Goal: Task Accomplishment & Management: Manage account settings

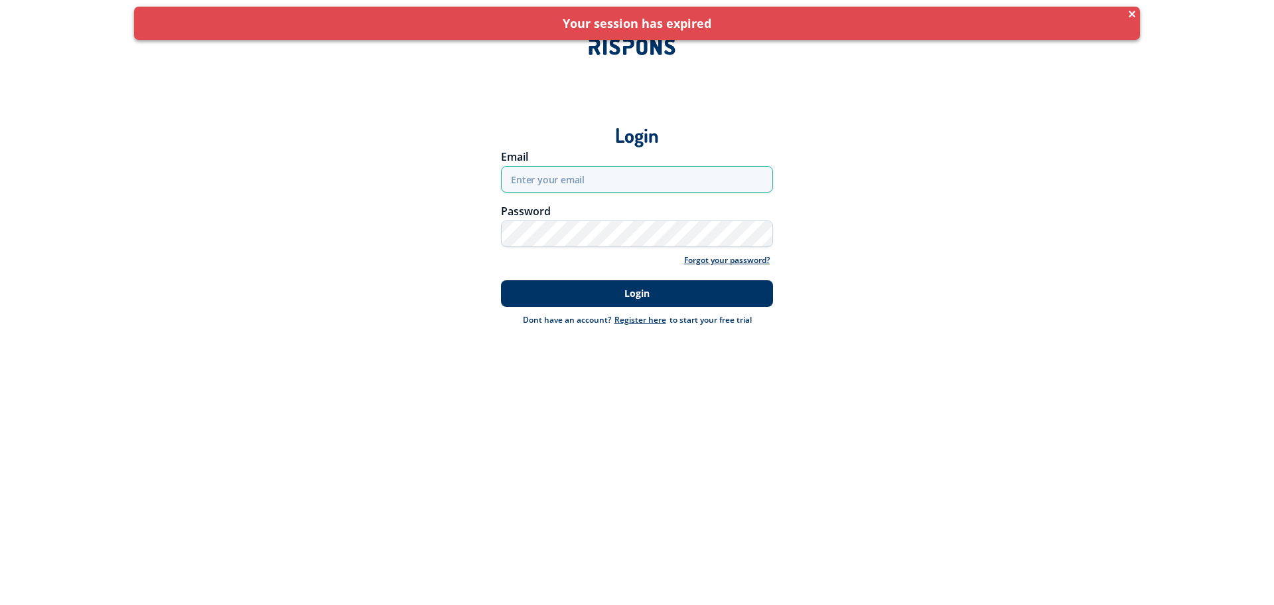
click at [671, 181] on input "email" at bounding box center [637, 179] width 272 height 27
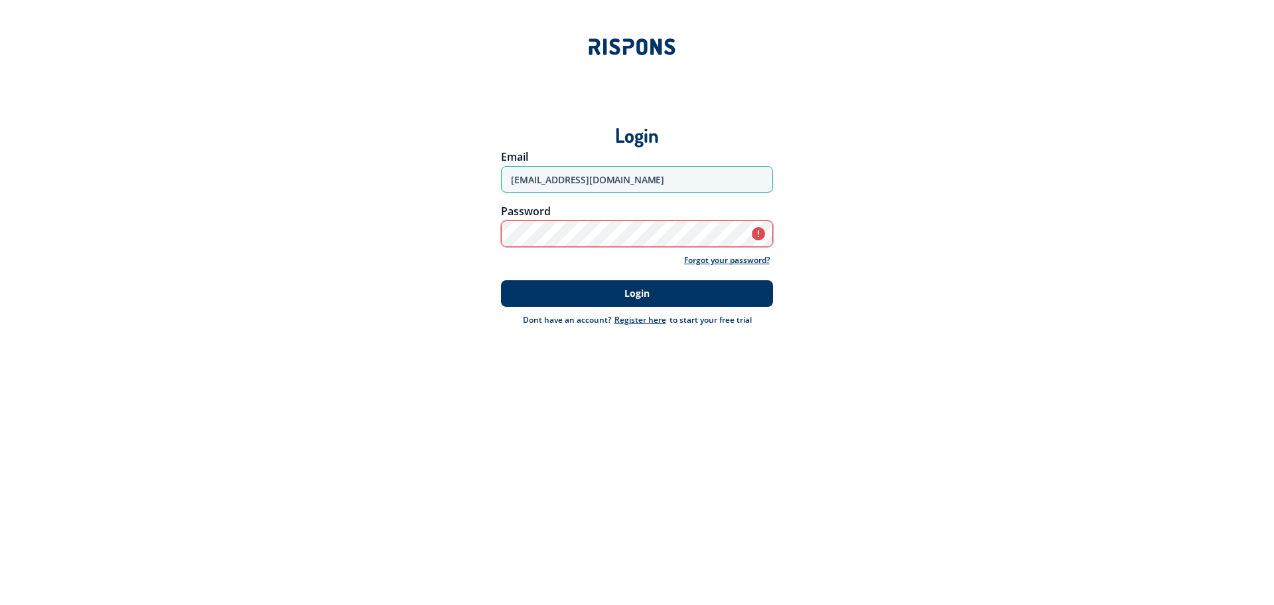
drag, startPoint x: 528, startPoint y: 181, endPoint x: 465, endPoint y: 187, distance: 63.3
click at [467, 187] on div "Email jebje@foa.dk" at bounding box center [637, 172] width 929 height 54
click at [532, 185] on input "jebje@foa.dk" at bounding box center [637, 179] width 272 height 27
drag, startPoint x: 532, startPoint y: 185, endPoint x: 484, endPoint y: 183, distance: 47.8
click at [484, 183] on div "Email jebje@foa.dk" at bounding box center [637, 172] width 929 height 54
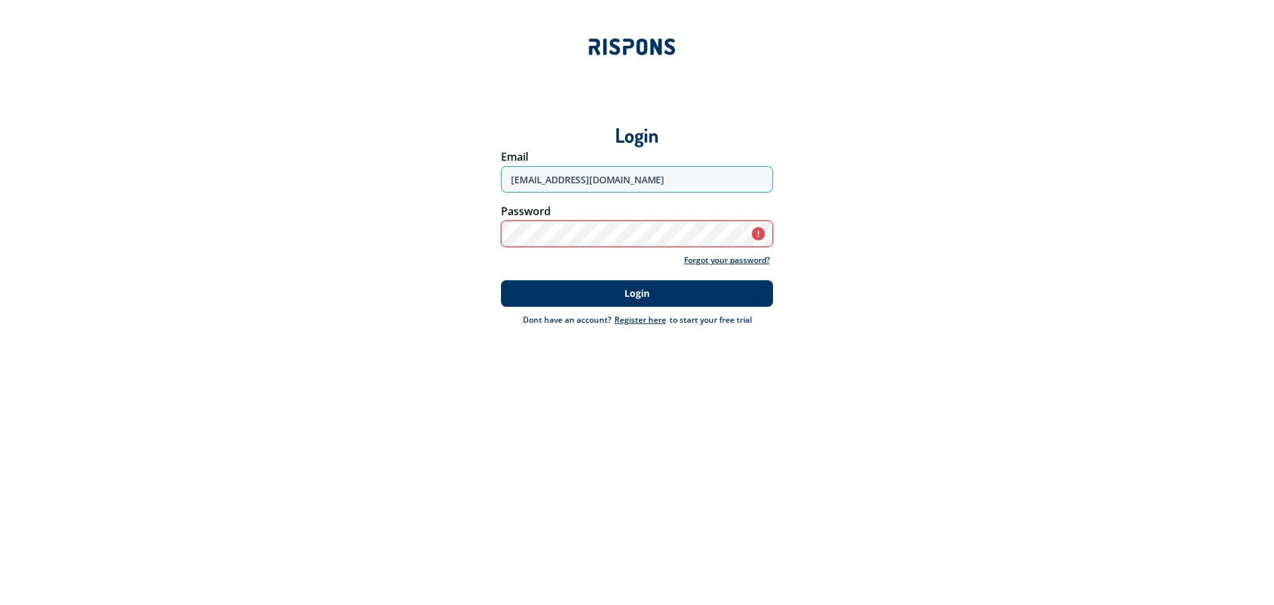
type input "webmaster@foa.dk"
click at [501, 280] on button "Login" at bounding box center [637, 293] width 272 height 27
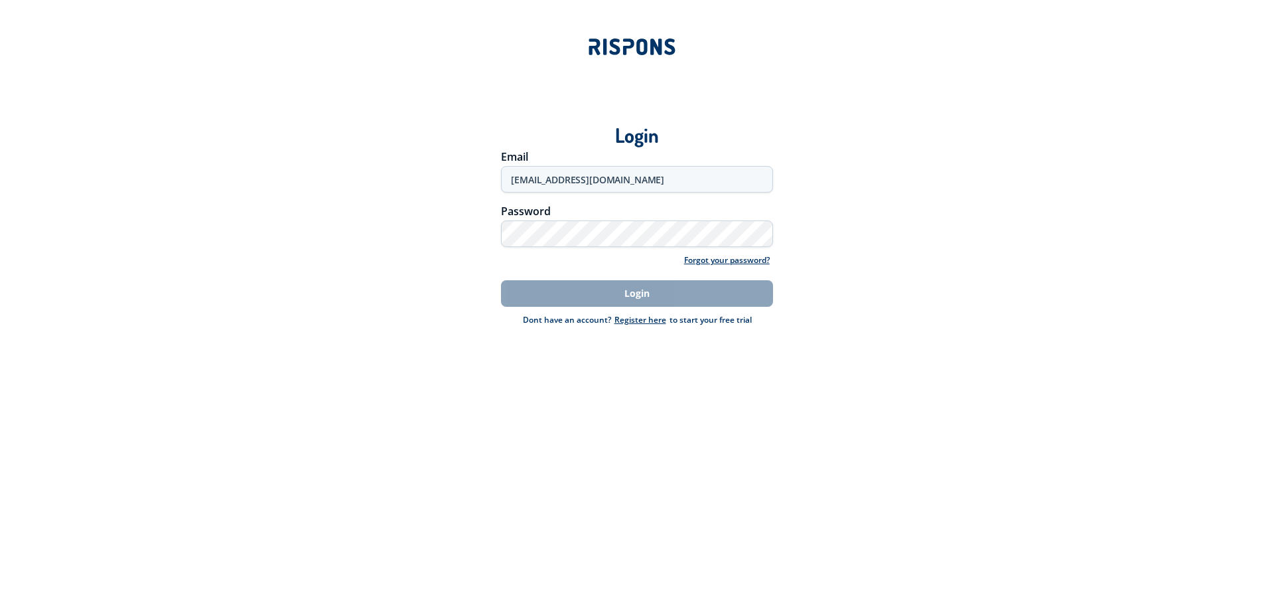
click at [645, 293] on div "Login" at bounding box center [637, 293] width 291 height 27
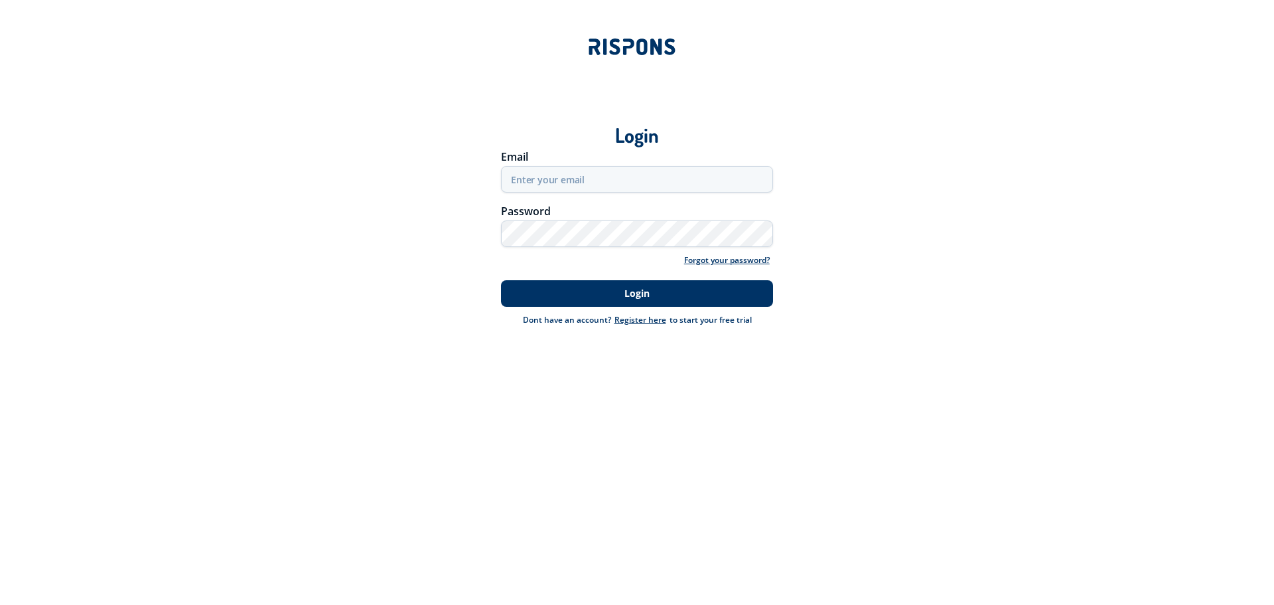
click at [906, 129] on div "Login" at bounding box center [637, 125] width 911 height 46
click at [583, 175] on input "email" at bounding box center [637, 179] width 272 height 27
type input "webmaster@foa.dk"
click at [501, 280] on button "Login" at bounding box center [637, 293] width 272 height 27
click at [546, 180] on input "email" at bounding box center [637, 179] width 272 height 27
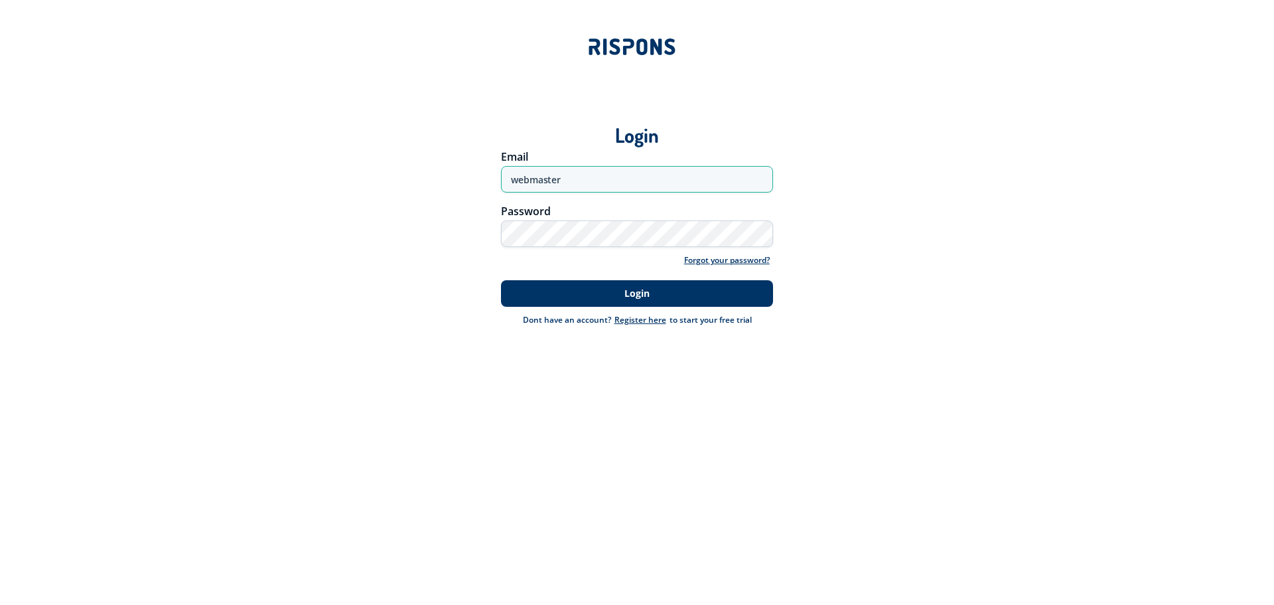
type input "webmaster@foa.dk"
click at [501, 280] on button "Login" at bounding box center [637, 293] width 272 height 27
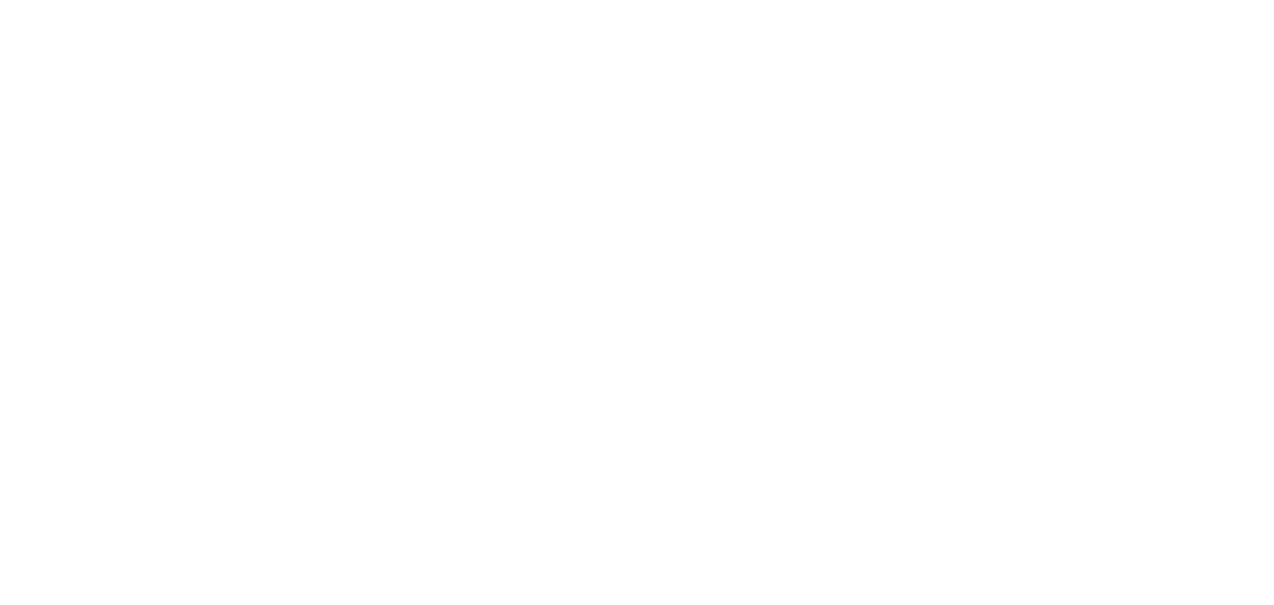
click at [977, 198] on body at bounding box center [637, 302] width 1274 height 605
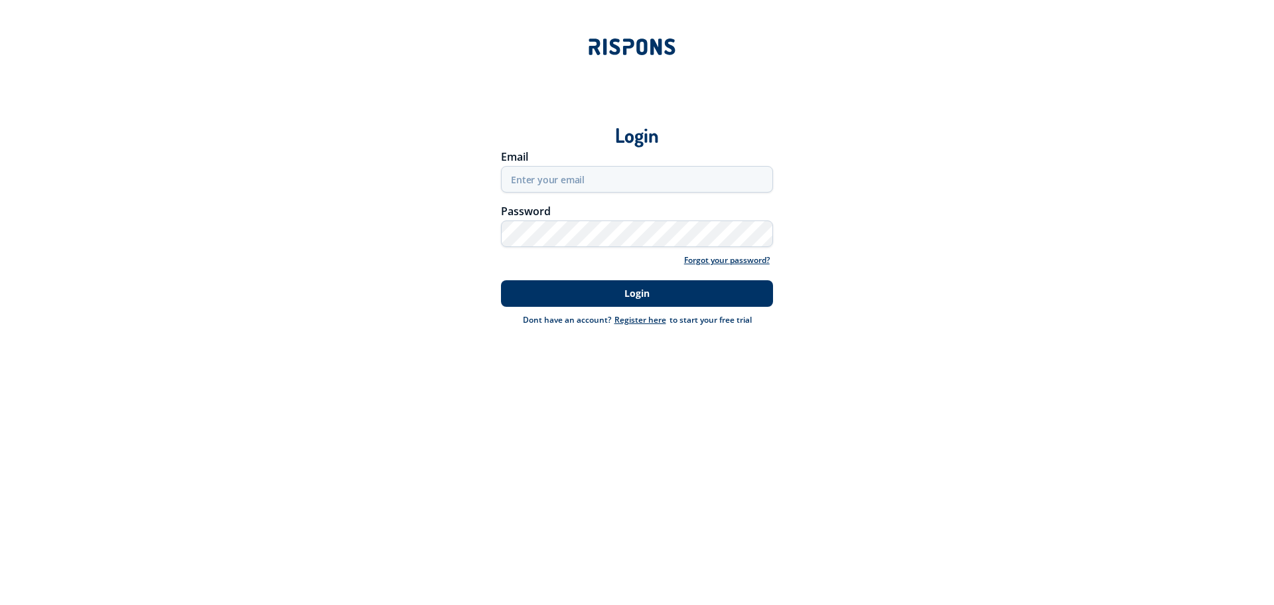
click at [1159, 208] on div "Login Email Password Forgot your password? Login Dont have an account? Register…" at bounding box center [637, 208] width 1293 height 238
click at [613, 176] on input "email" at bounding box center [637, 179] width 272 height 27
click at [938, 107] on div "Login" at bounding box center [637, 125] width 911 height 46
click at [572, 178] on input "email" at bounding box center [637, 179] width 272 height 27
click at [501, 280] on button "Login" at bounding box center [637, 293] width 272 height 27
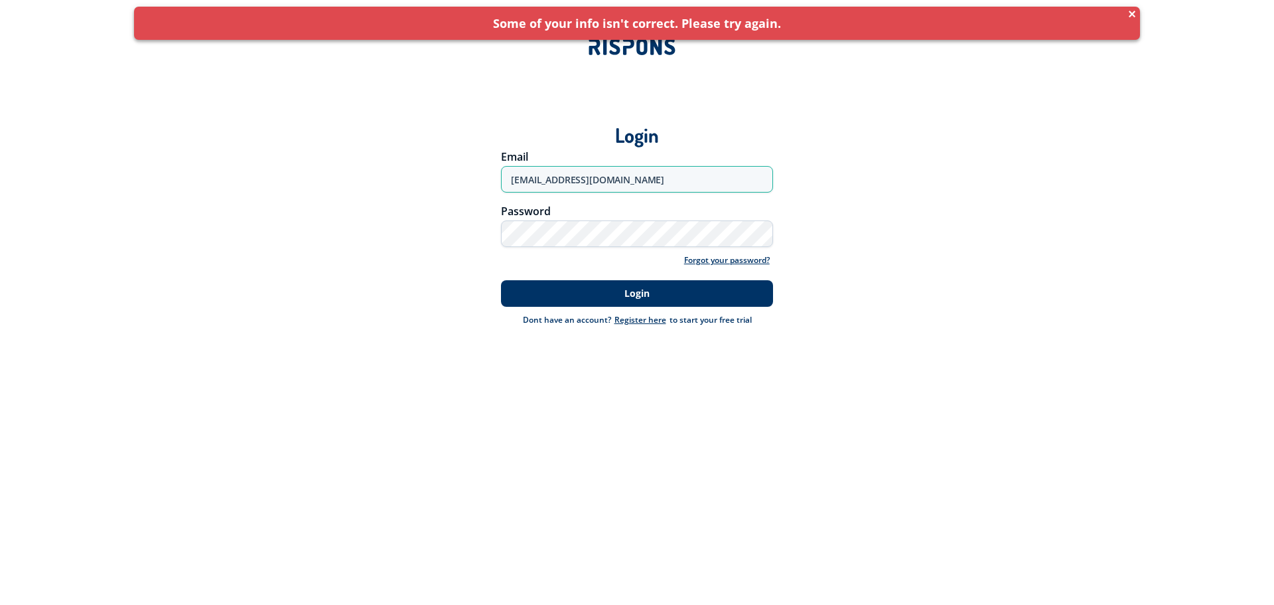
click at [524, 181] on input "[EMAIL_ADDRESS][DOMAIN_NAME]" at bounding box center [637, 179] width 272 height 27
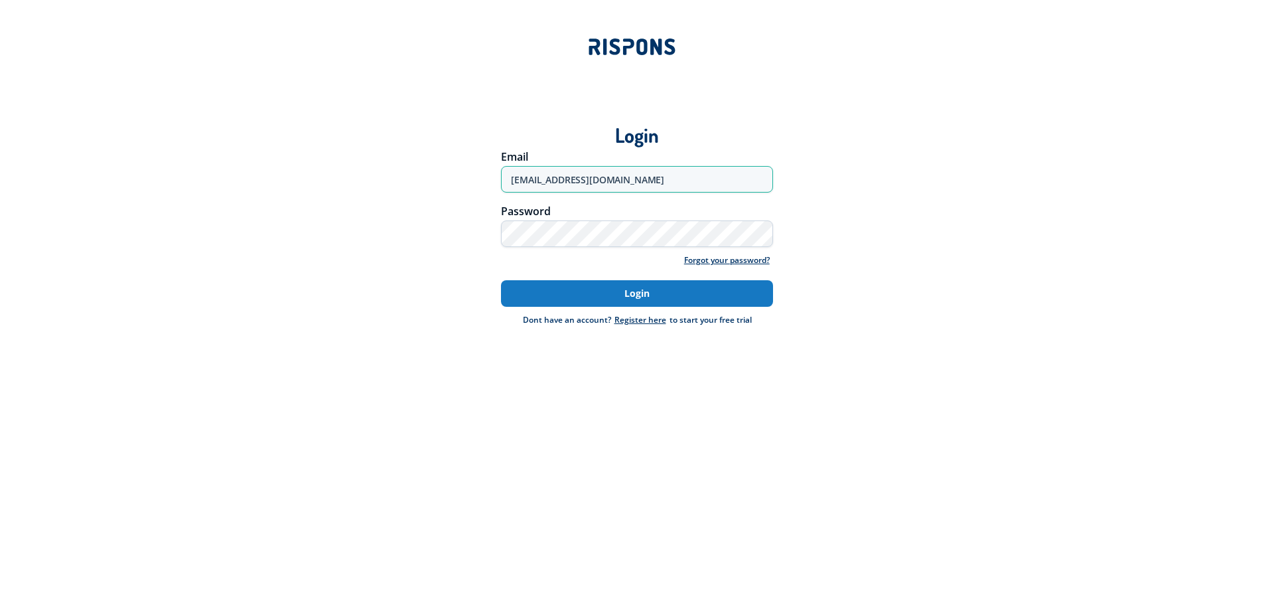
type input "[EMAIL_ADDRESS][DOMAIN_NAME]"
click at [644, 292] on button "Login" at bounding box center [637, 293] width 272 height 27
